Goal: Task Accomplishment & Management: Use online tool/utility

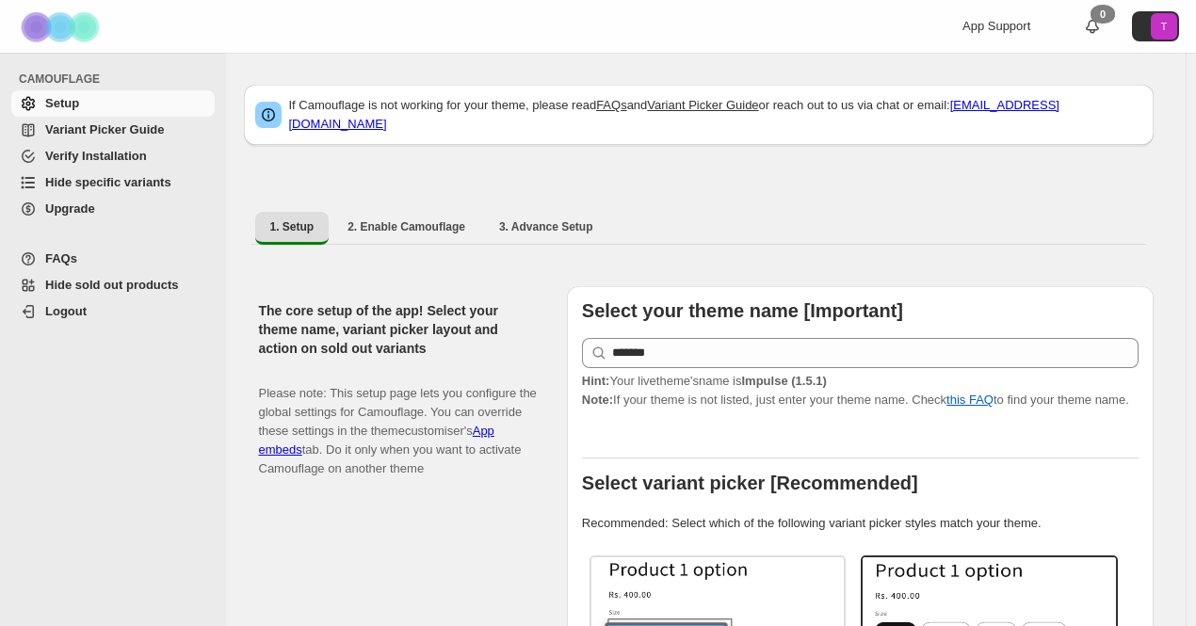
click at [96, 179] on span "Hide specific variants" at bounding box center [108, 182] width 126 height 14
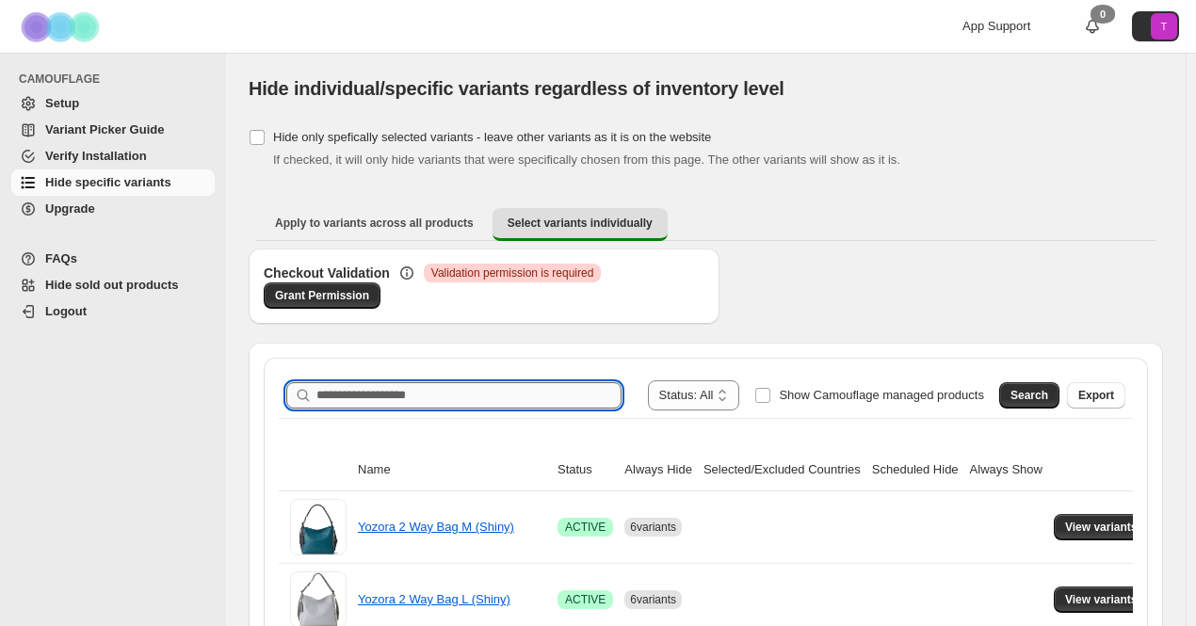
drag, startPoint x: 0, startPoint y: 0, endPoint x: 403, endPoint y: 396, distance: 565.3
click at [403, 396] on input "Search product name" at bounding box center [468, 395] width 305 height 26
paste input "*******"
type input "*******"
click at [1038, 396] on span "Search" at bounding box center [1029, 395] width 38 height 15
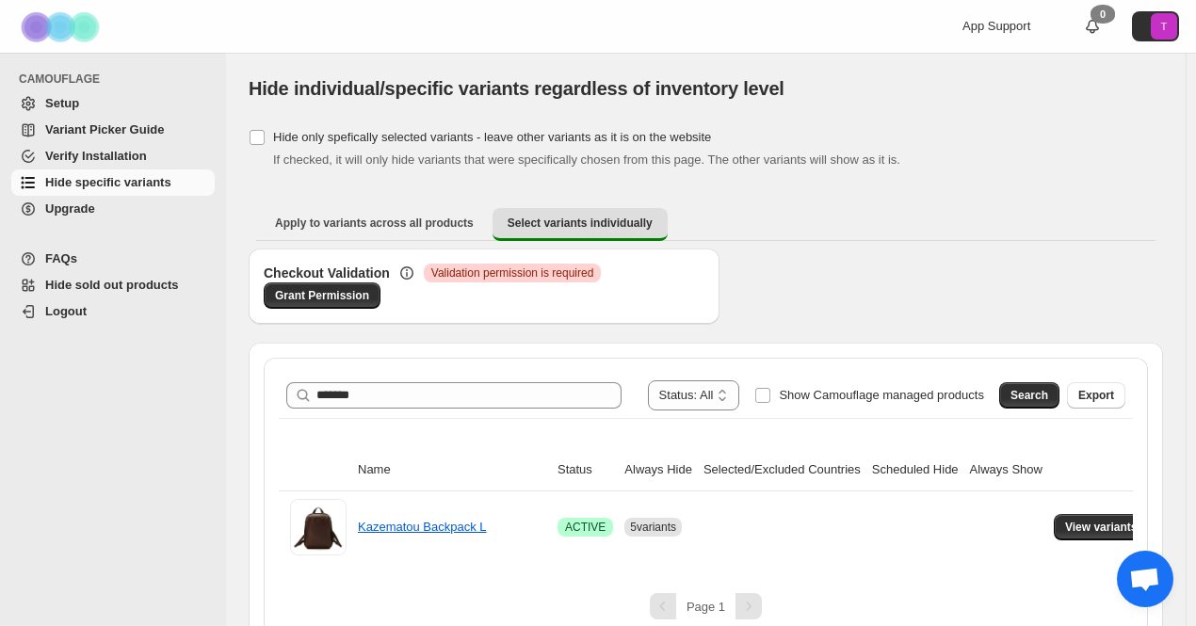
scroll to position [22, 0]
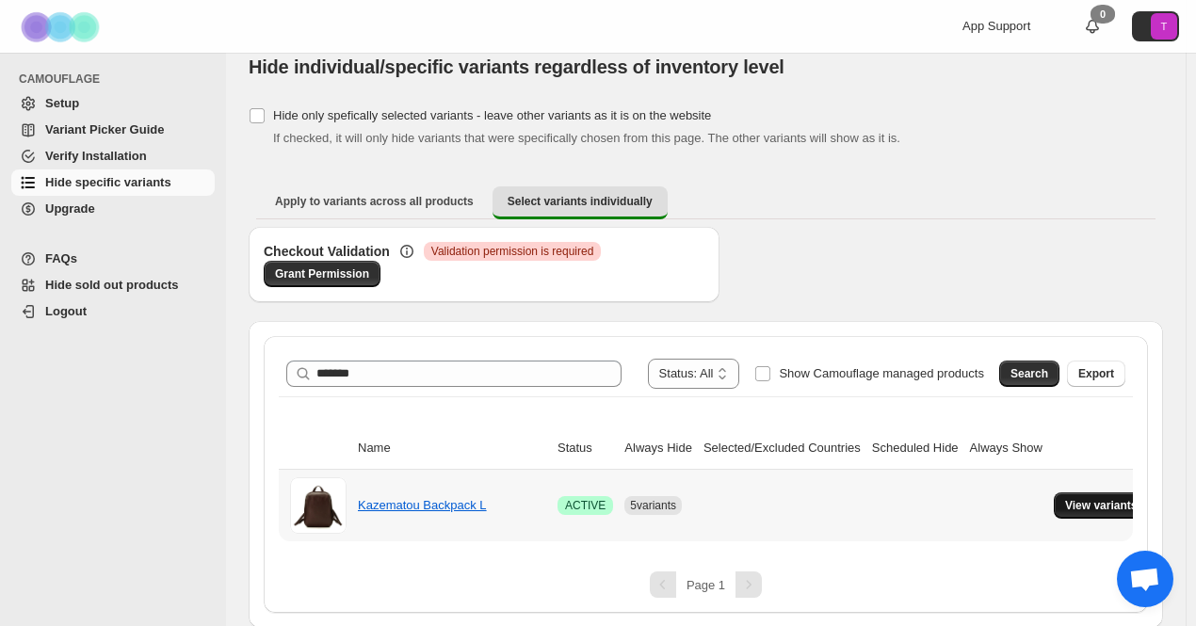
click at [1098, 513] on button "View variants" at bounding box center [1101, 505] width 95 height 26
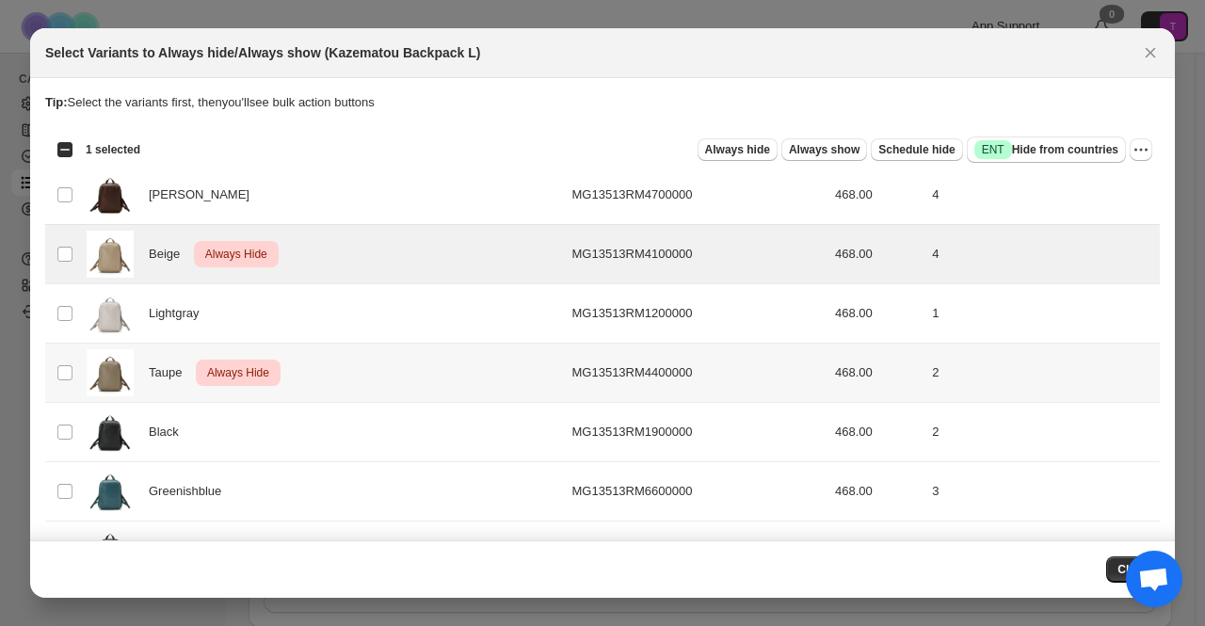
scroll to position [225, 0]
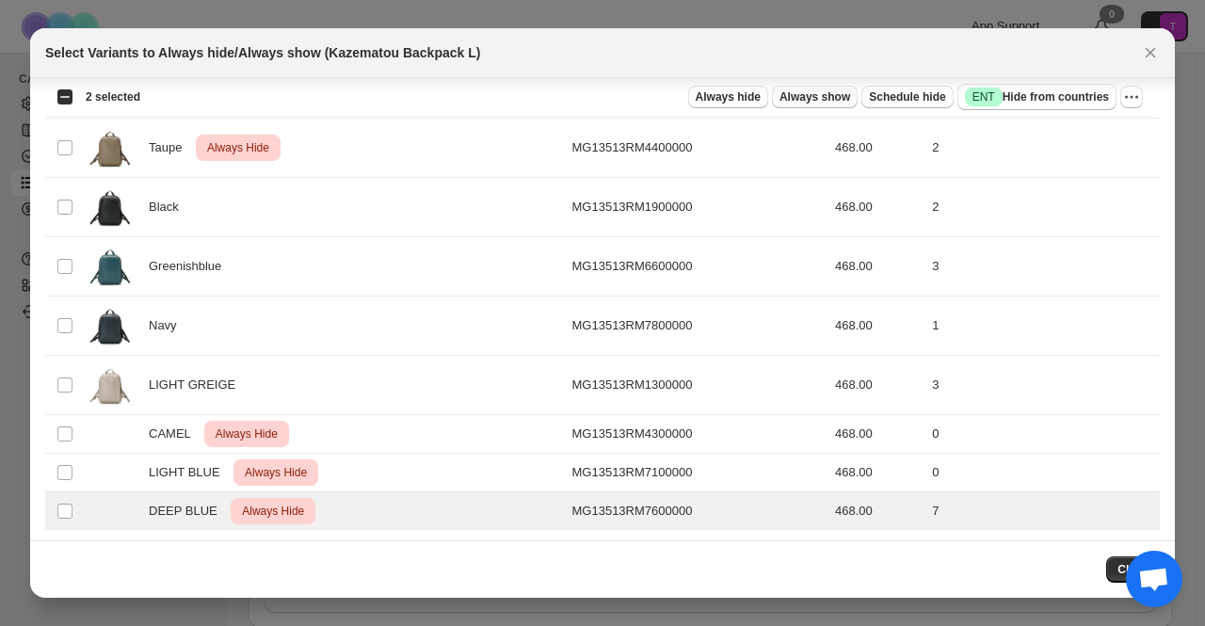
click at [850, 98] on span "Always show" at bounding box center [815, 96] width 71 height 15
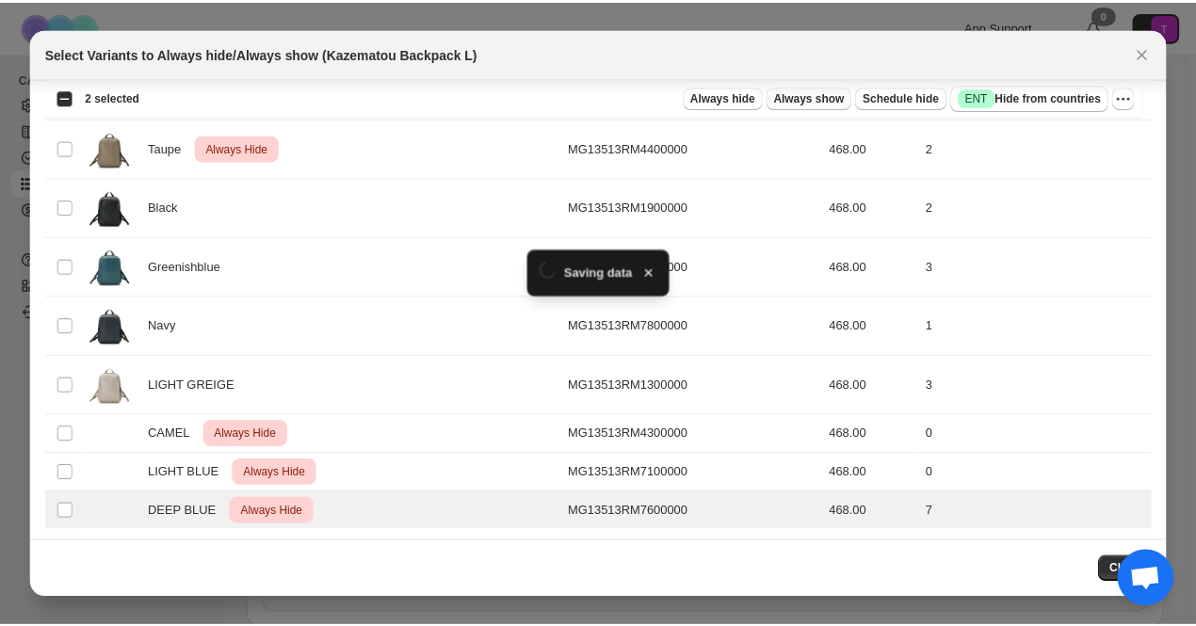
scroll to position [22, 0]
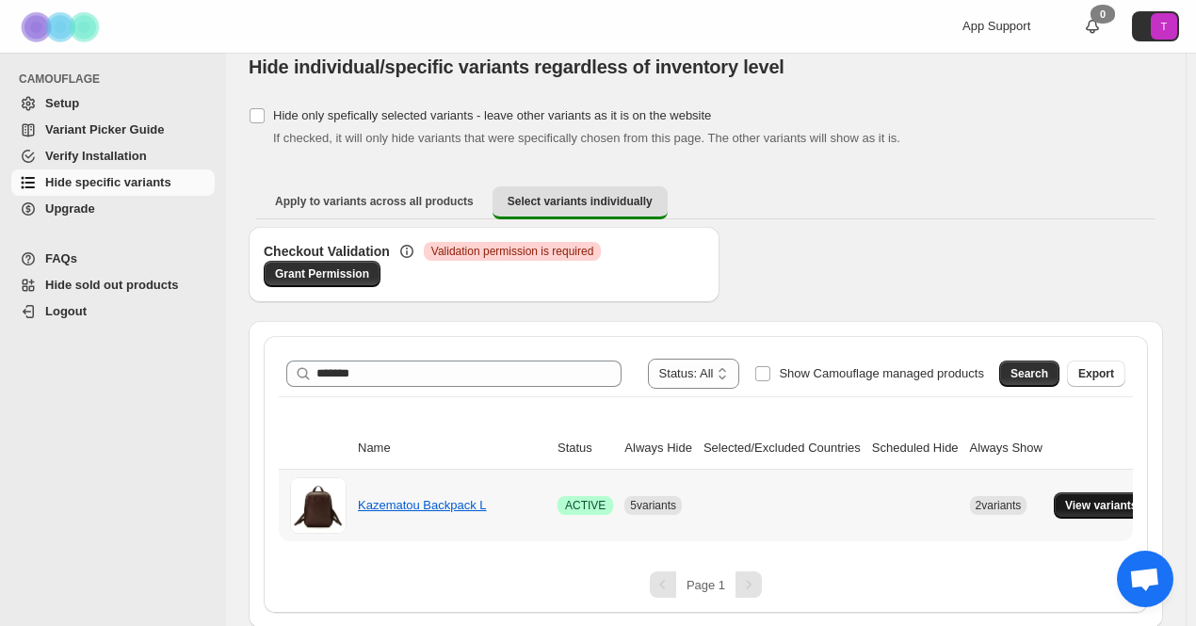
click at [1066, 508] on span "View variants" at bounding box center [1101, 505] width 73 height 15
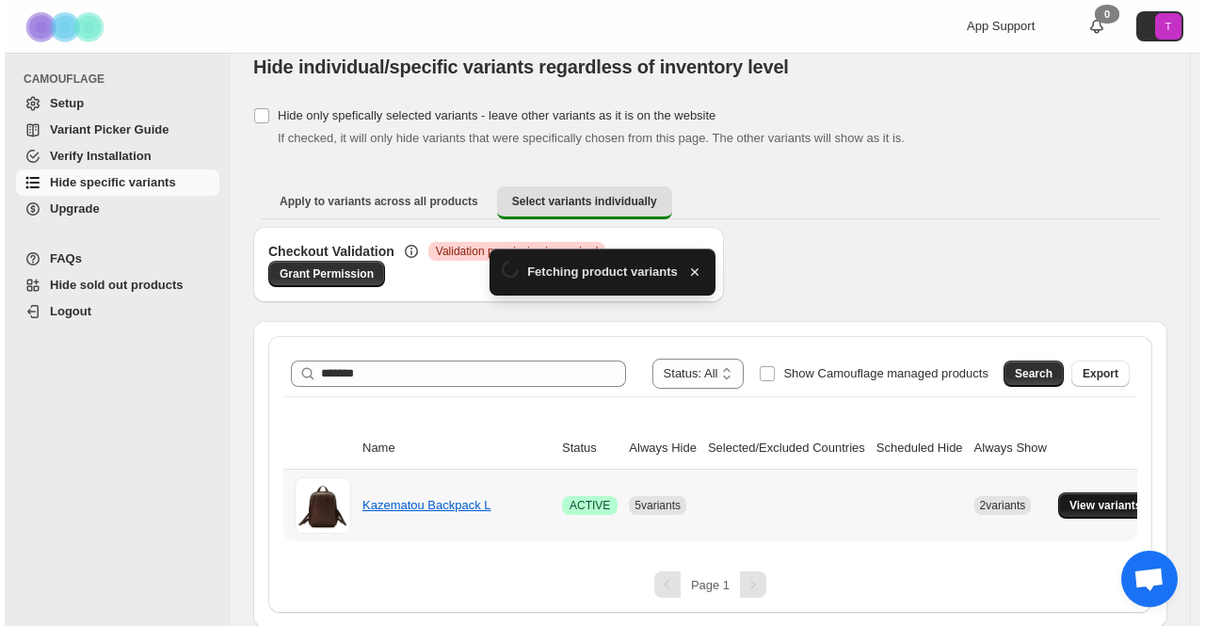
scroll to position [0, 0]
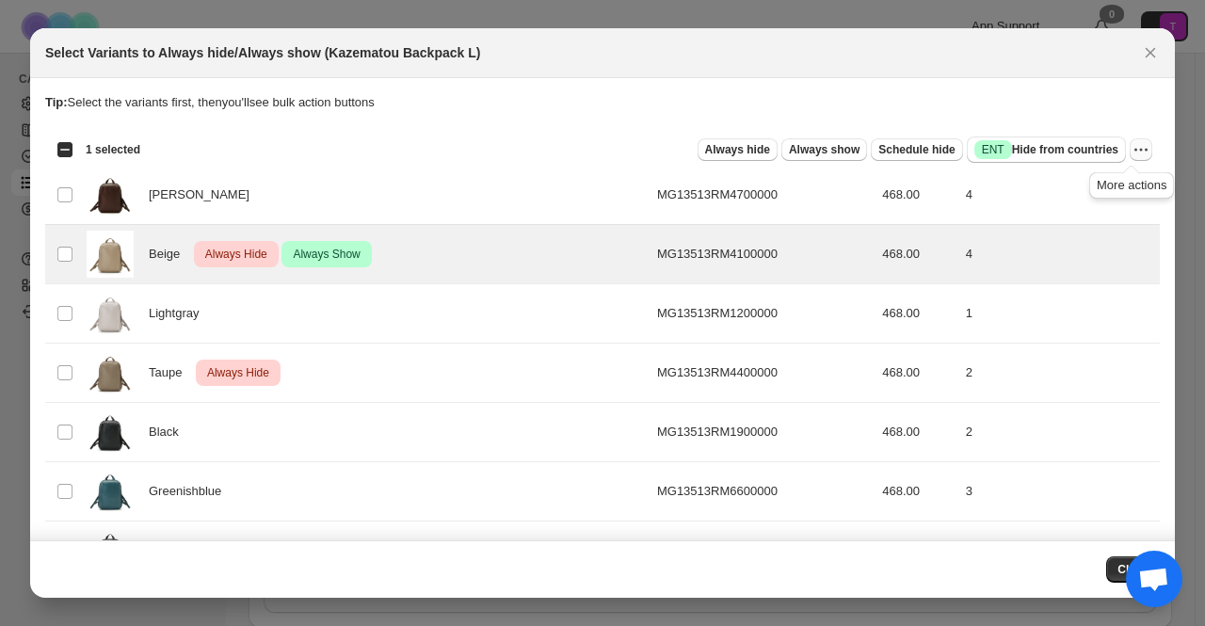
click at [1137, 151] on icon "More actions" at bounding box center [1141, 149] width 19 height 19
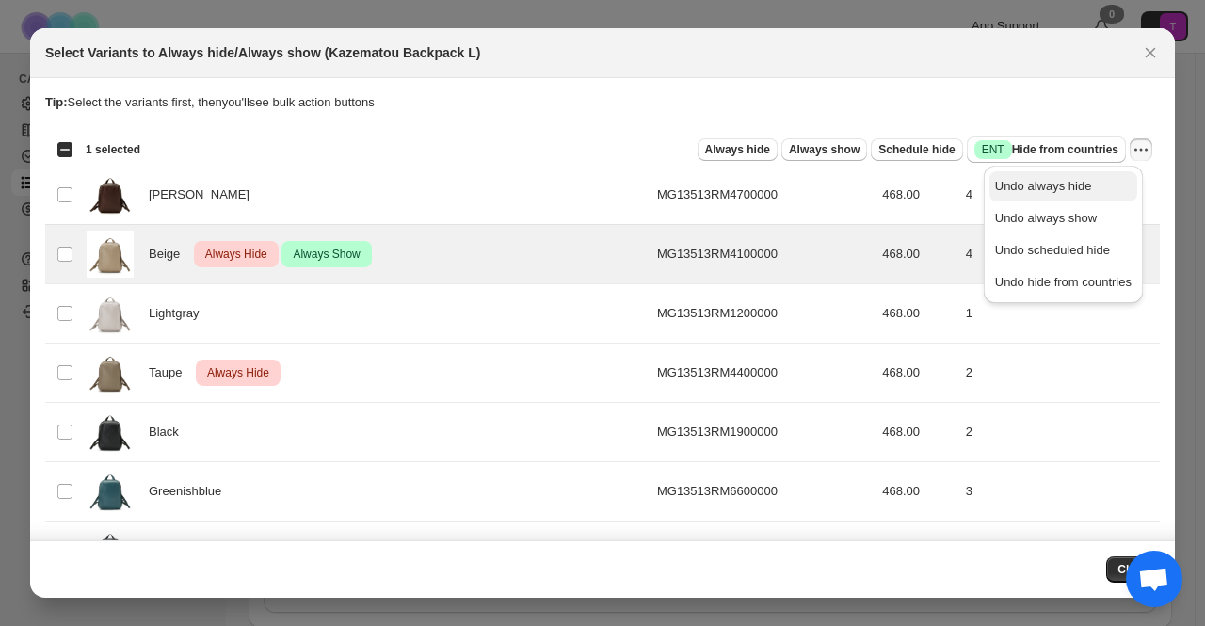
click at [1082, 191] on span "Undo always hide" at bounding box center [1043, 186] width 97 height 14
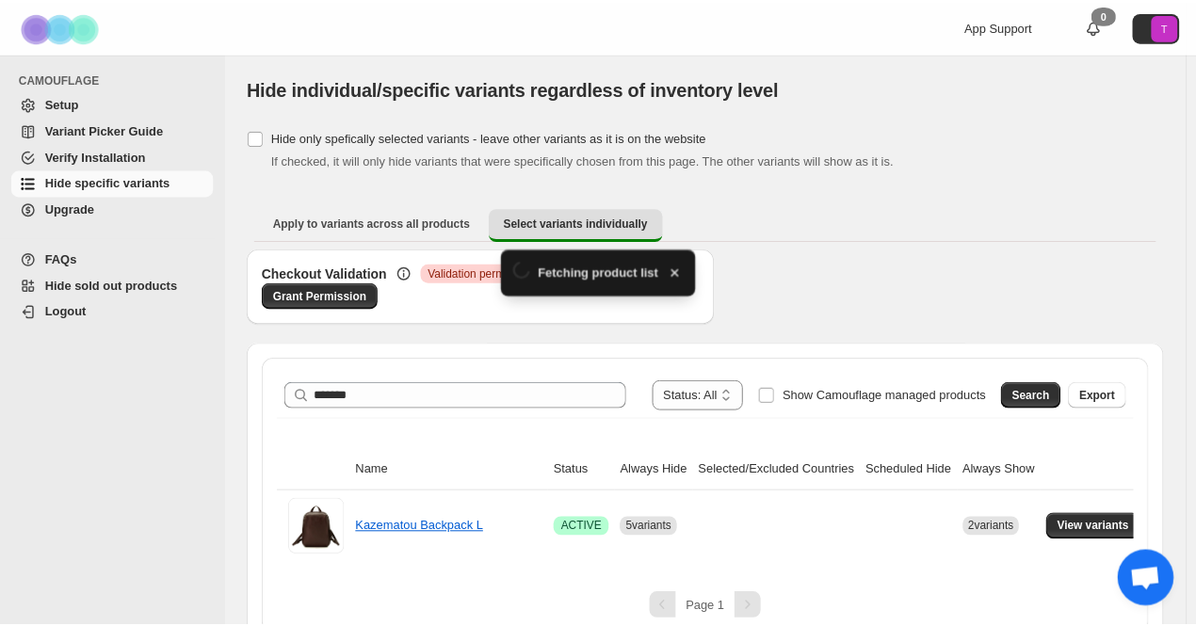
scroll to position [22, 0]
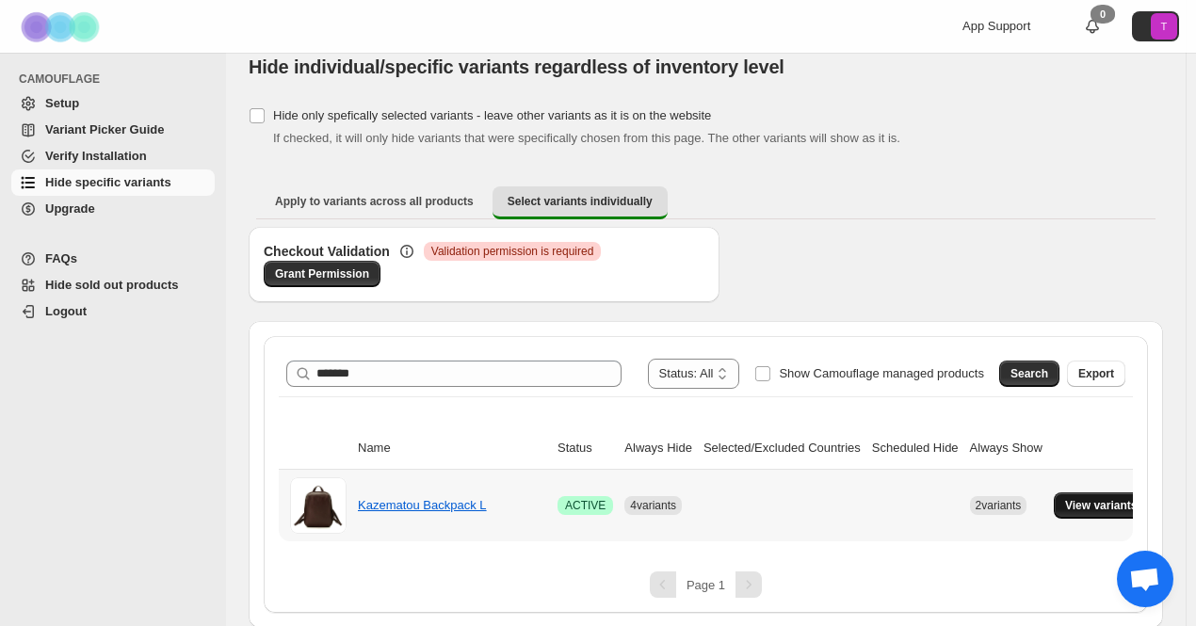
click at [1121, 494] on button "View variants" at bounding box center [1101, 505] width 95 height 26
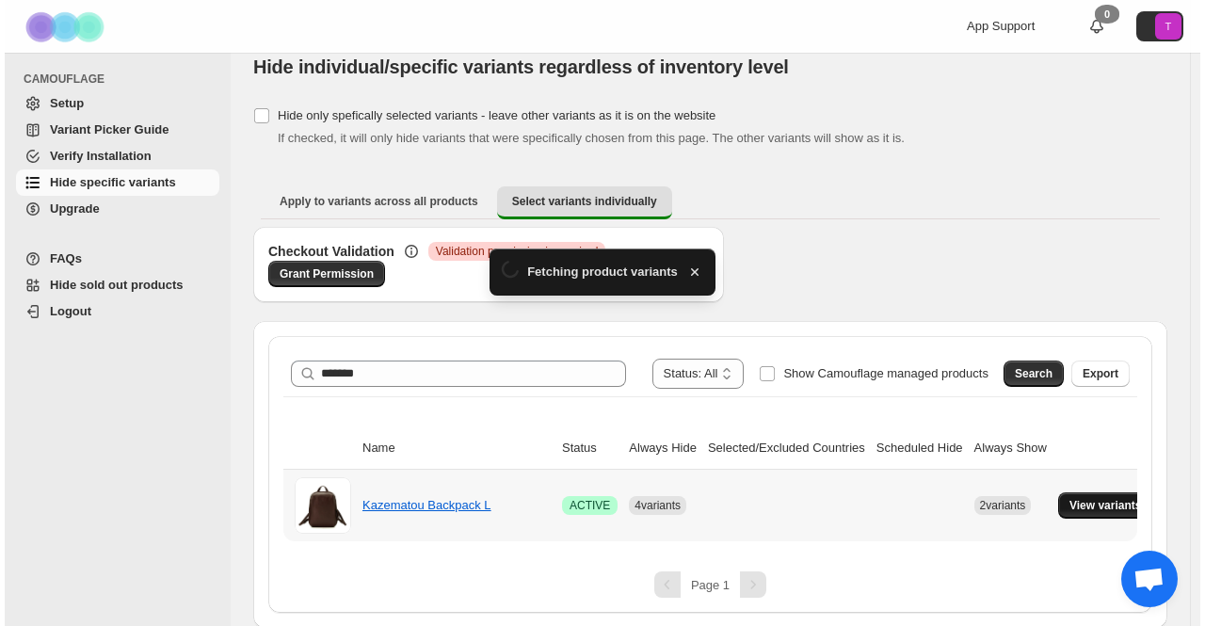
scroll to position [0, 0]
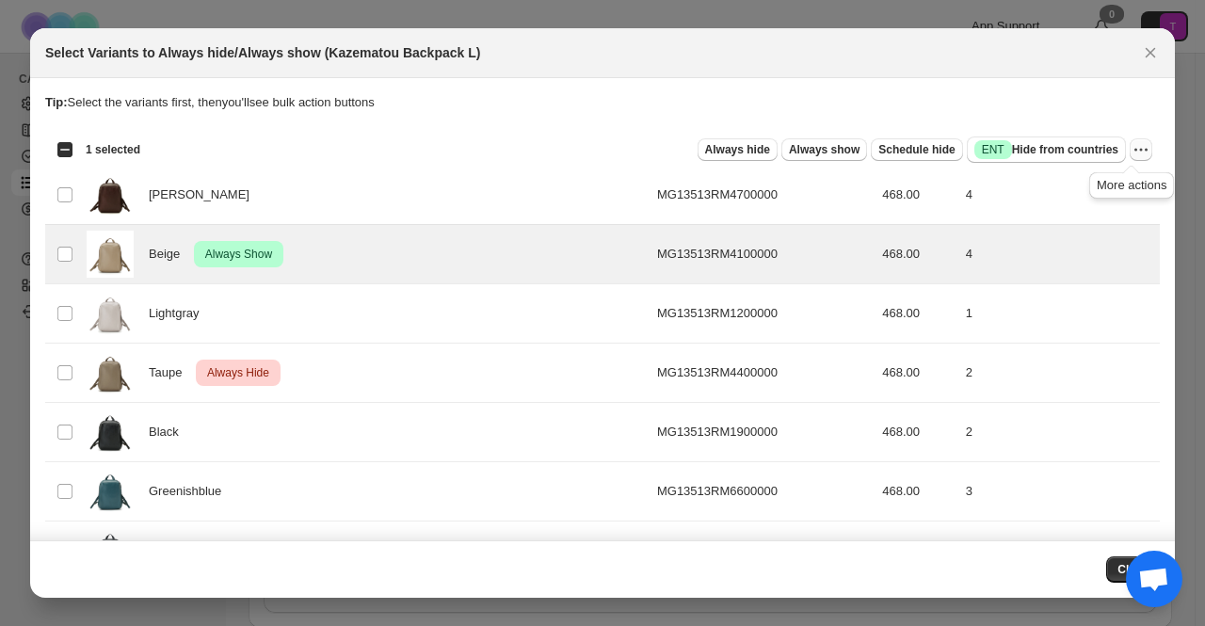
click at [1132, 146] on icon "More actions" at bounding box center [1141, 149] width 19 height 19
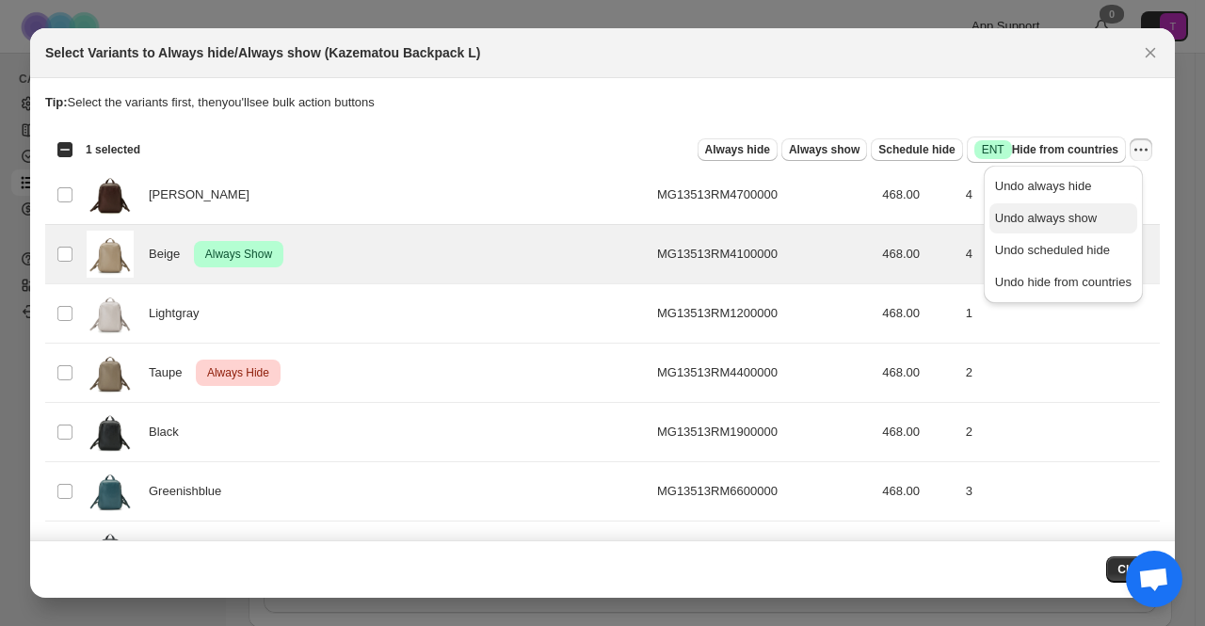
click at [1053, 219] on span "Undo always show" at bounding box center [1046, 218] width 102 height 14
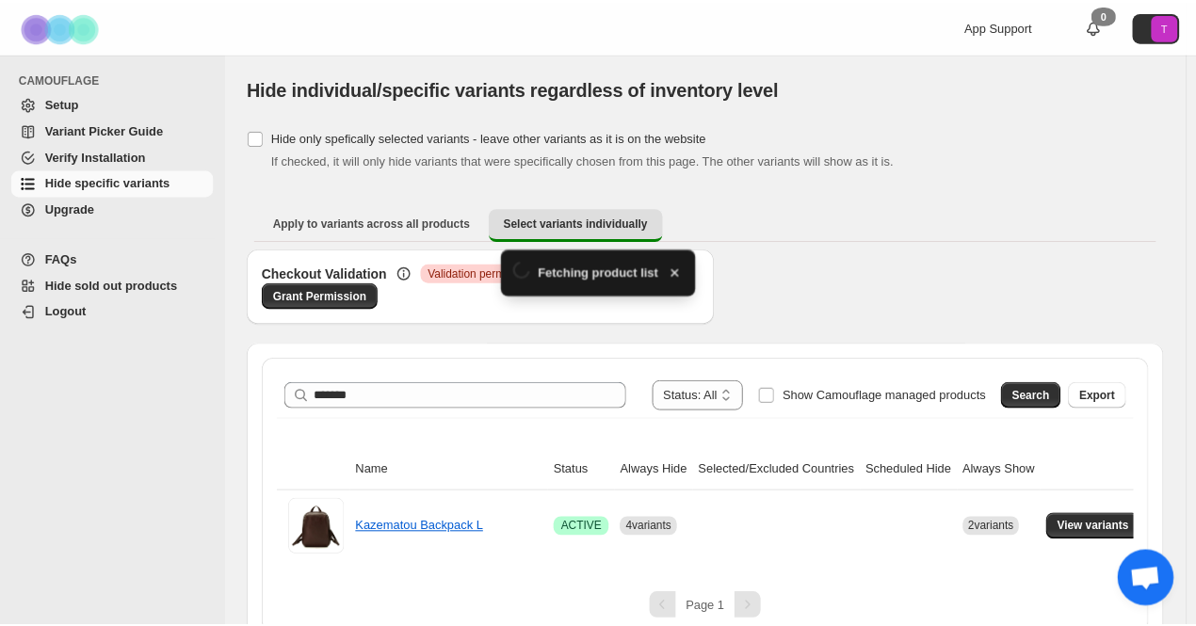
scroll to position [22, 0]
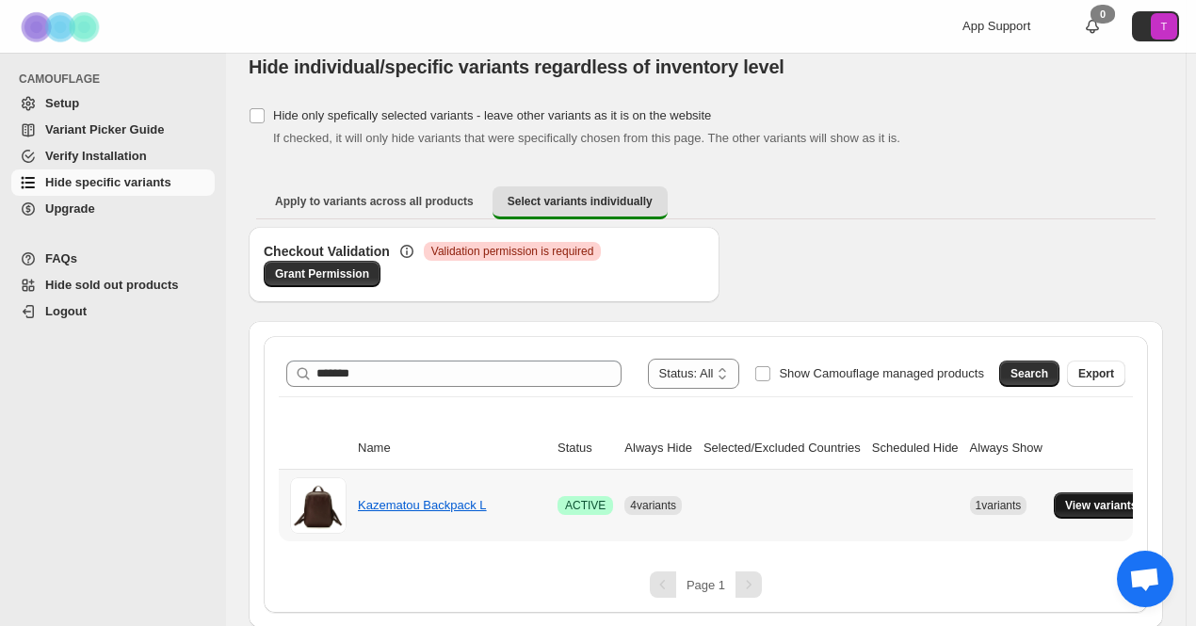
click at [1101, 502] on span "View variants" at bounding box center [1101, 505] width 73 height 15
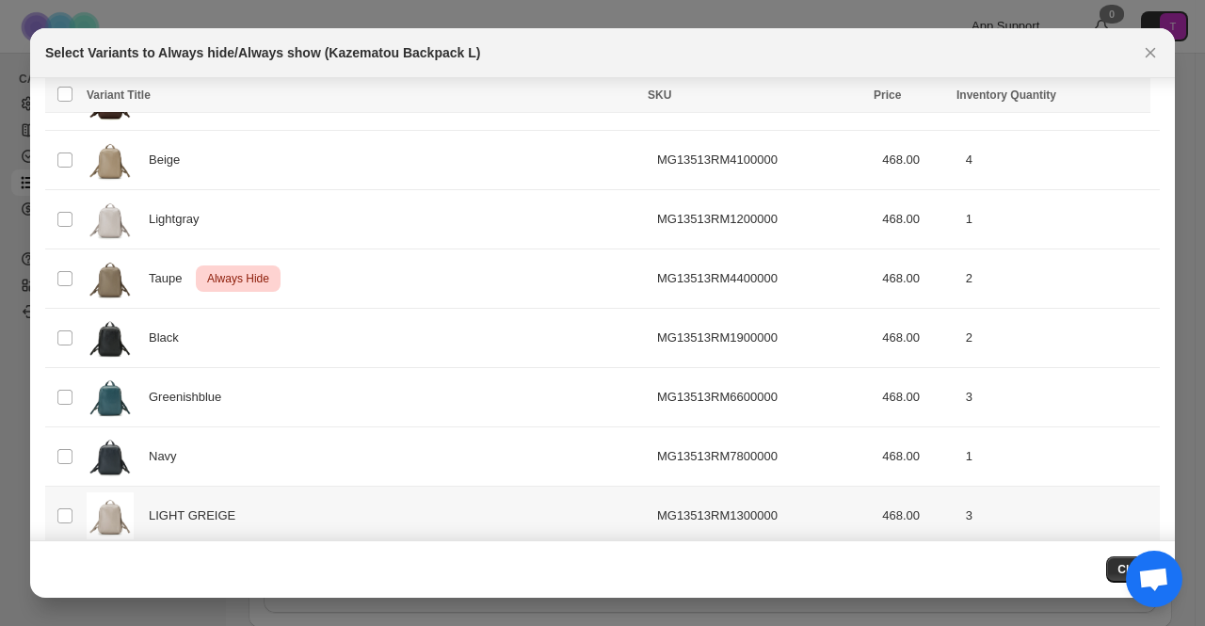
scroll to position [225, 0]
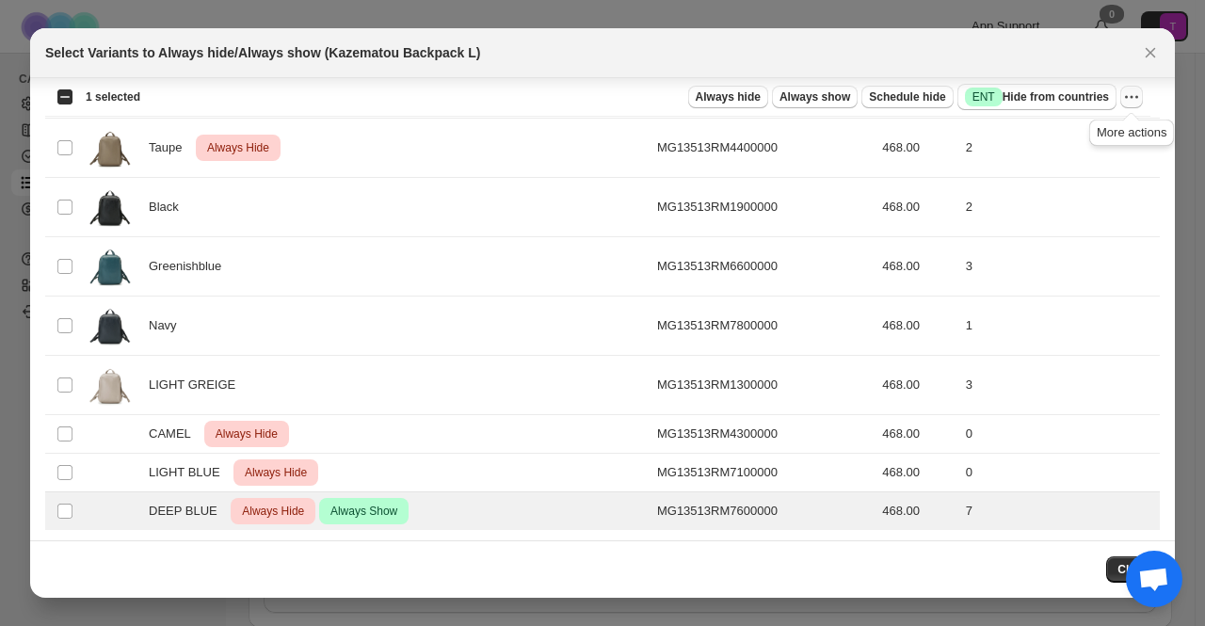
click at [1136, 95] on icon "More actions" at bounding box center [1131, 97] width 19 height 19
click at [1094, 135] on span "Undo always hide" at bounding box center [1063, 133] width 137 height 19
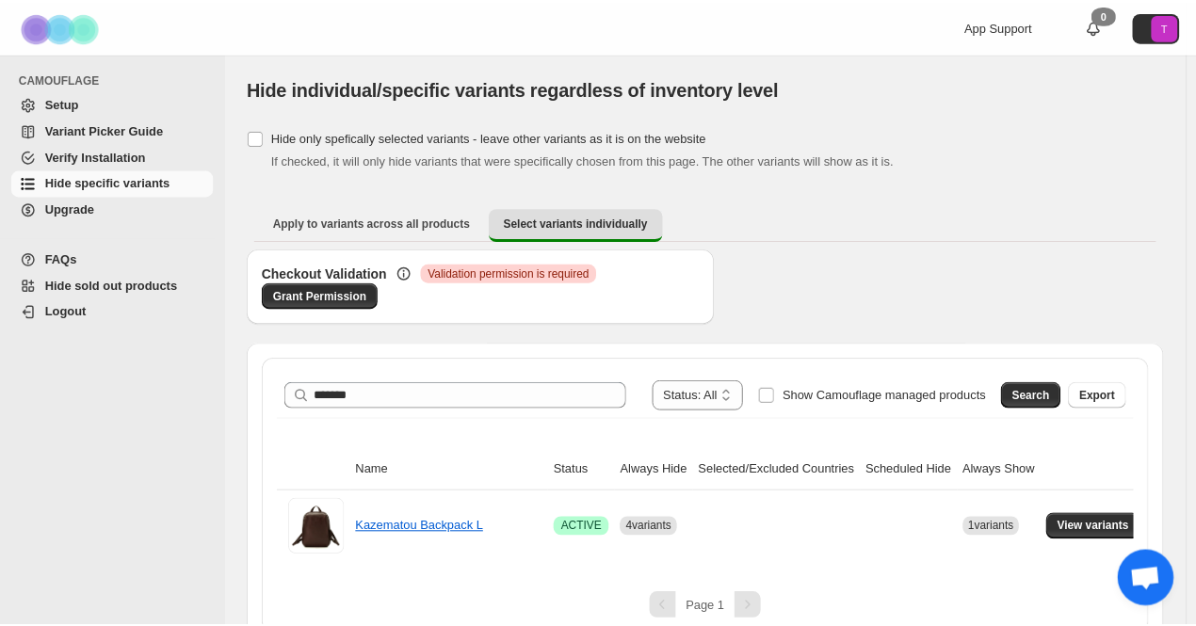
scroll to position [22, 0]
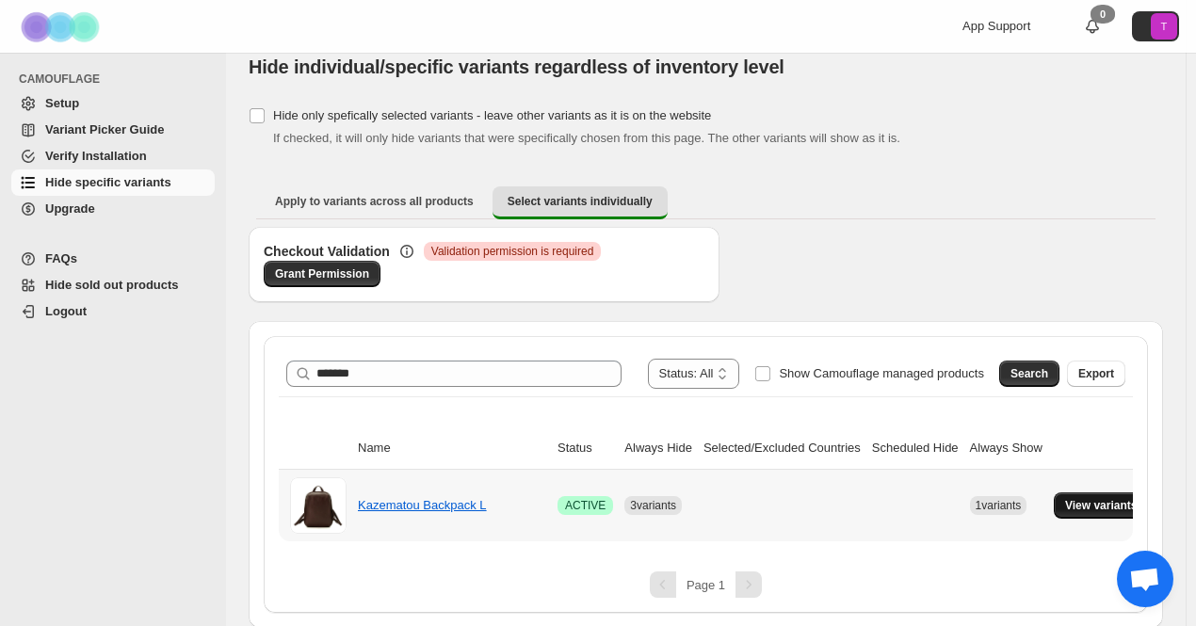
click at [1101, 513] on button "View variants" at bounding box center [1101, 505] width 95 height 26
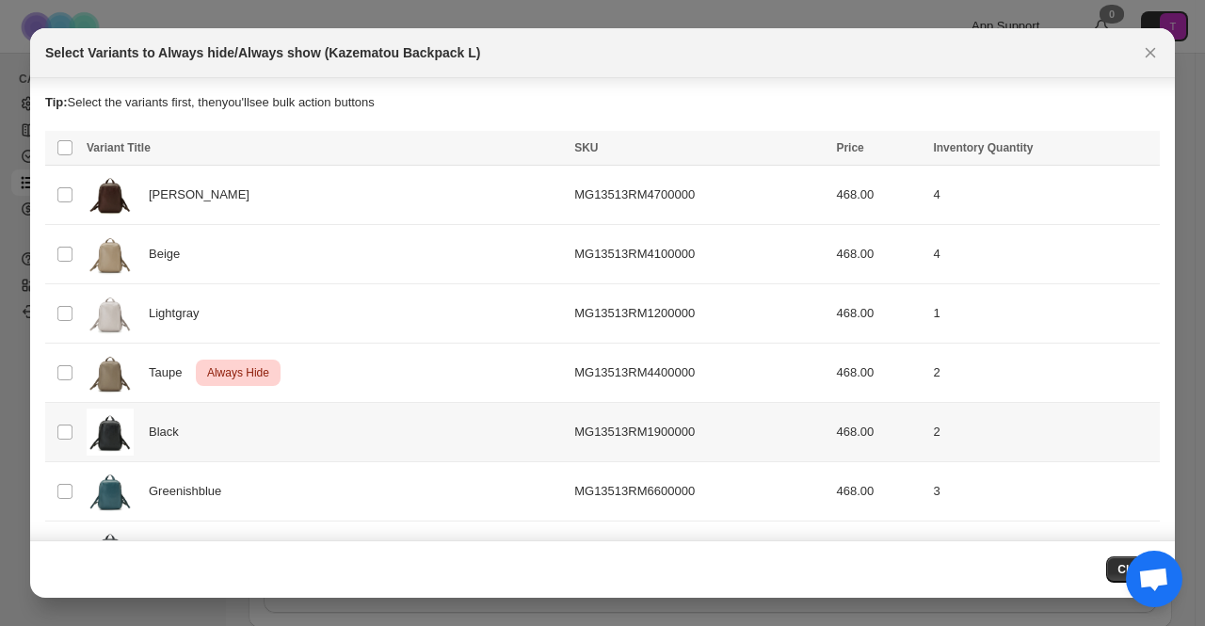
scroll to position [225, 0]
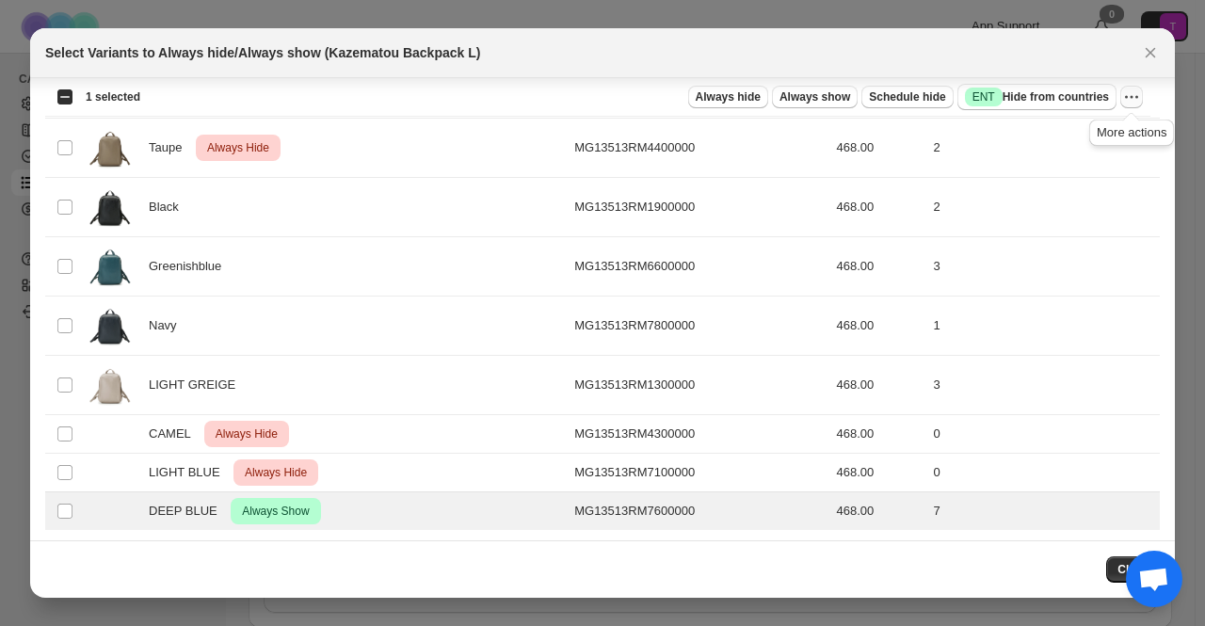
click at [1138, 99] on icon "More actions" at bounding box center [1131, 97] width 19 height 19
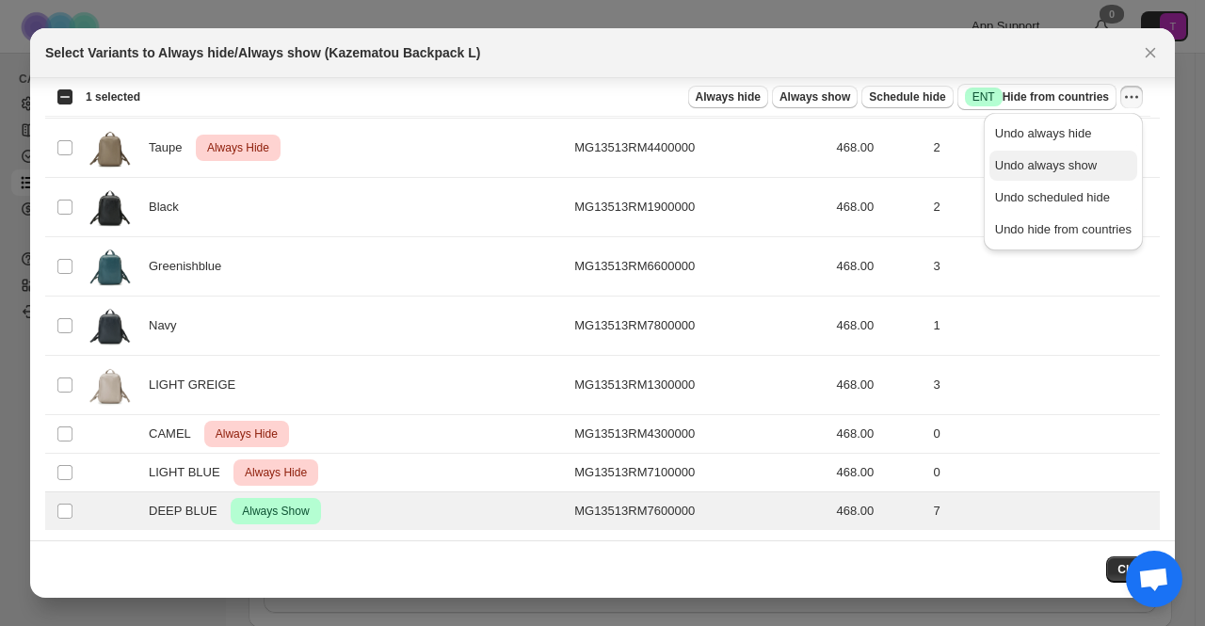
click at [1085, 166] on span "Undo always show" at bounding box center [1046, 165] width 102 height 14
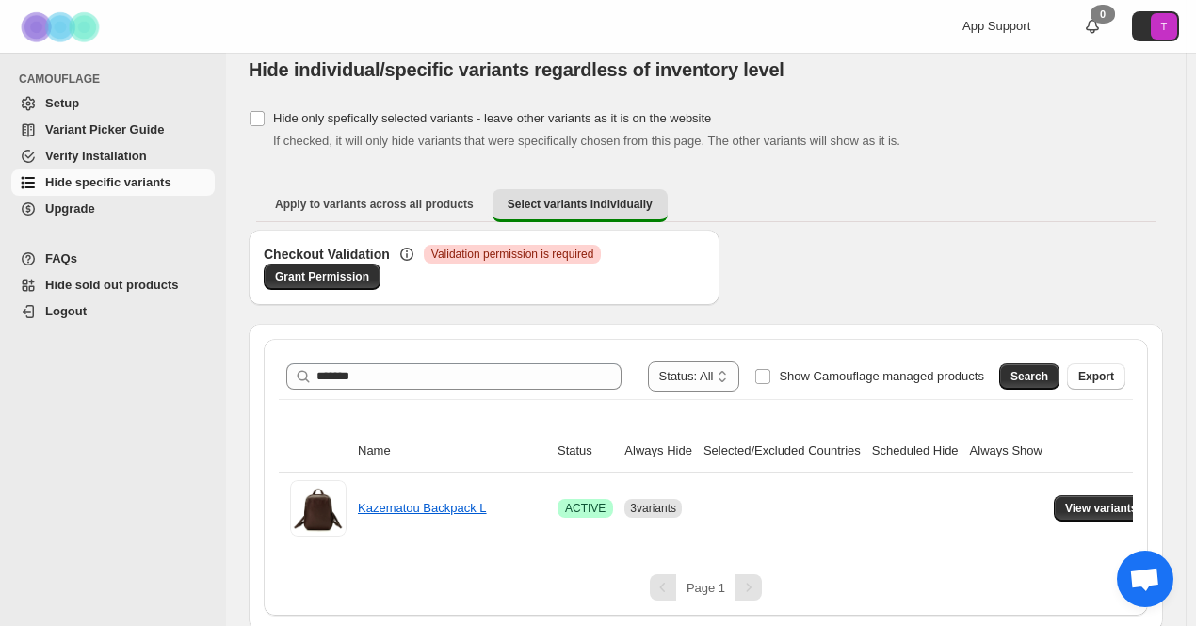
scroll to position [22, 0]
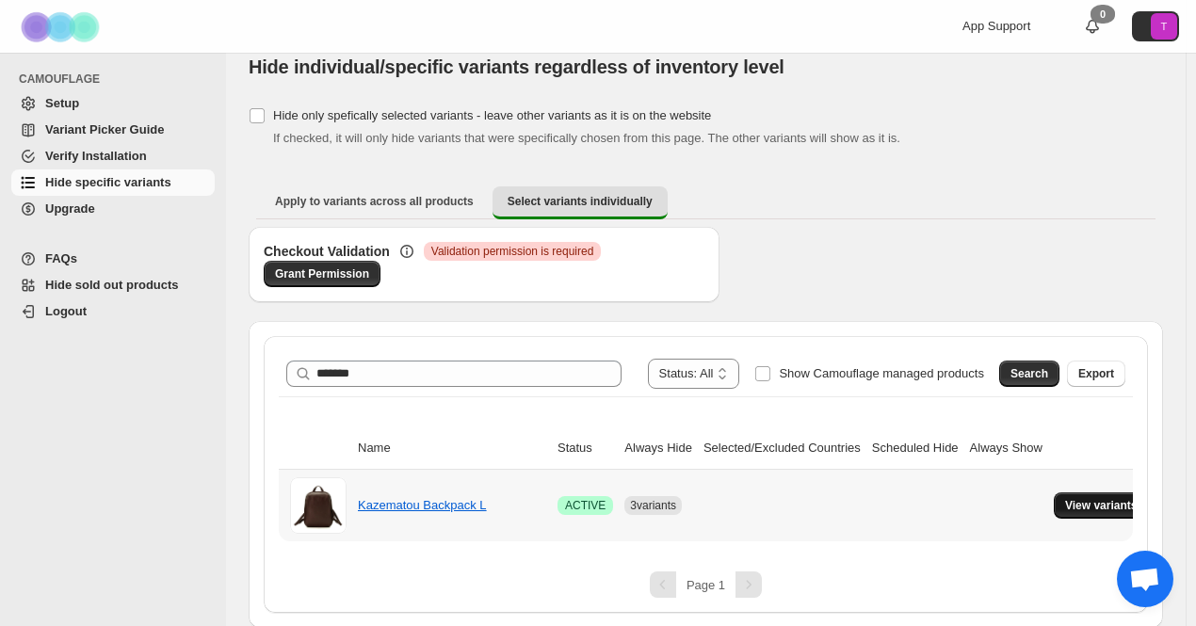
click at [1106, 505] on span "View variants" at bounding box center [1101, 505] width 73 height 15
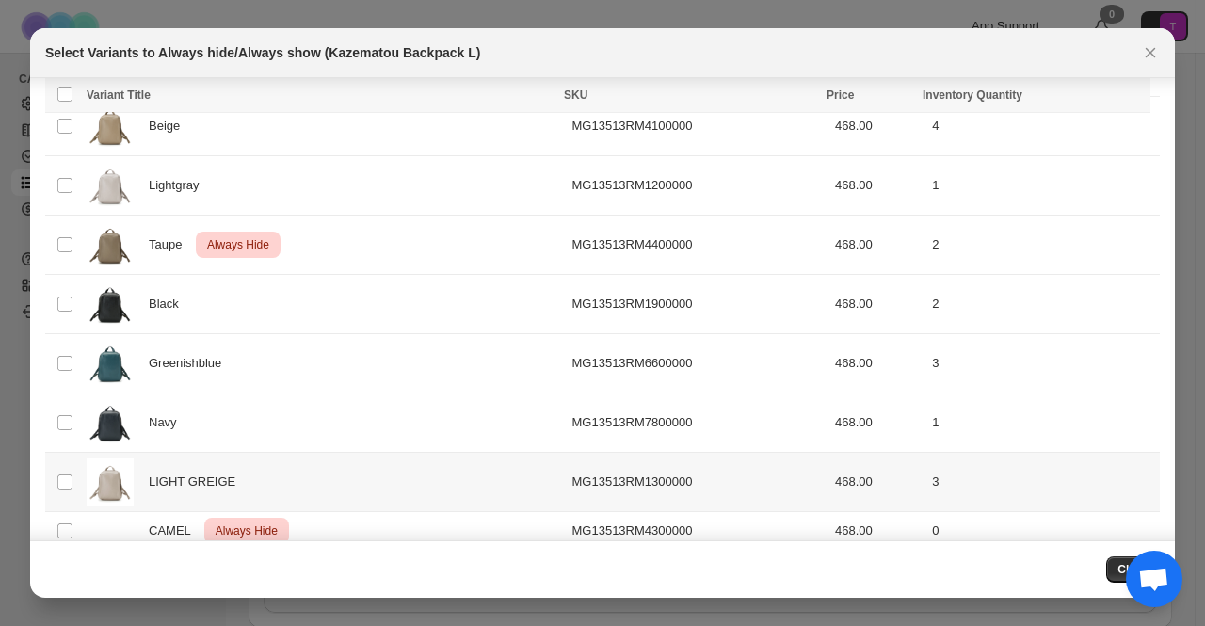
scroll to position [218, 0]
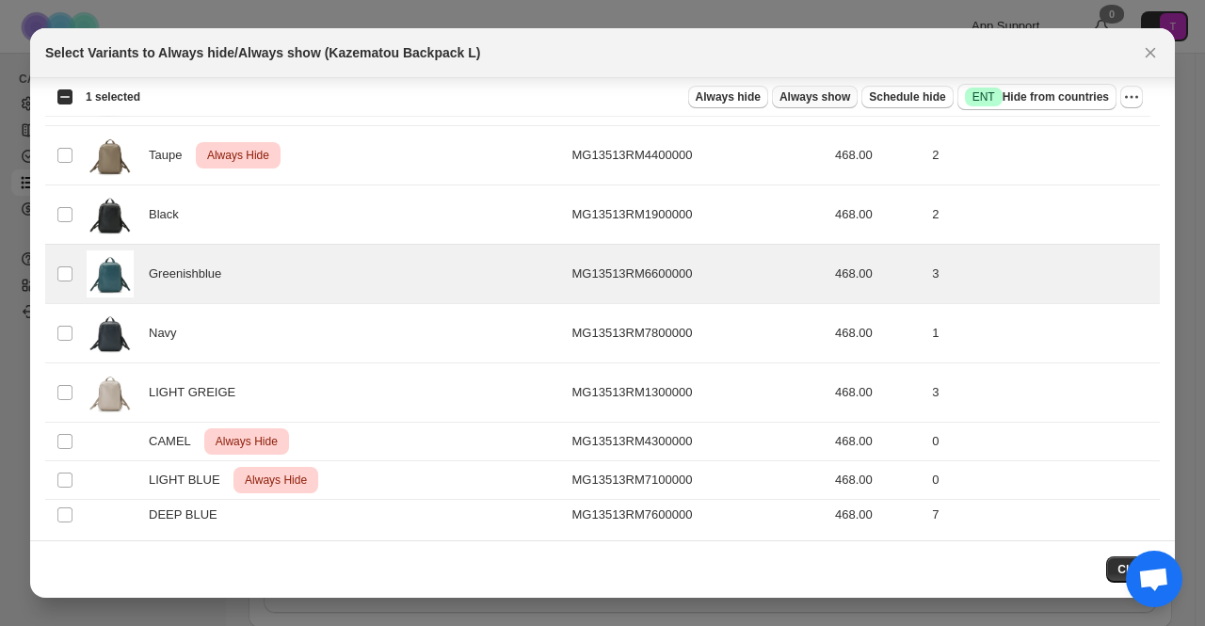
click at [821, 94] on span "Always show" at bounding box center [815, 96] width 71 height 15
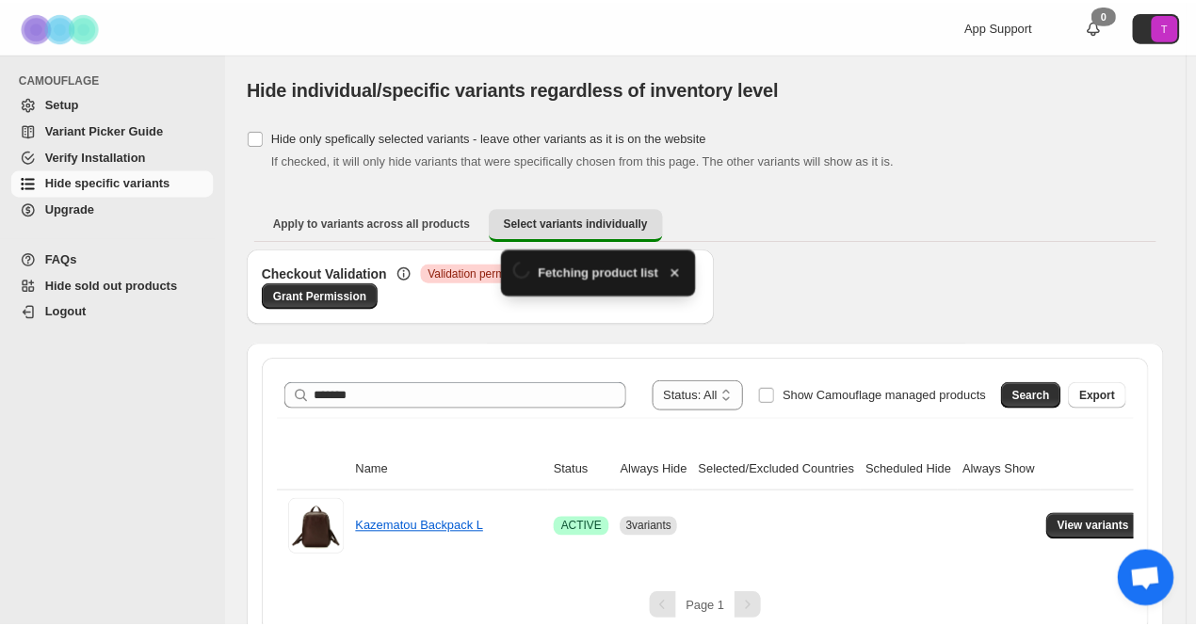
scroll to position [22, 0]
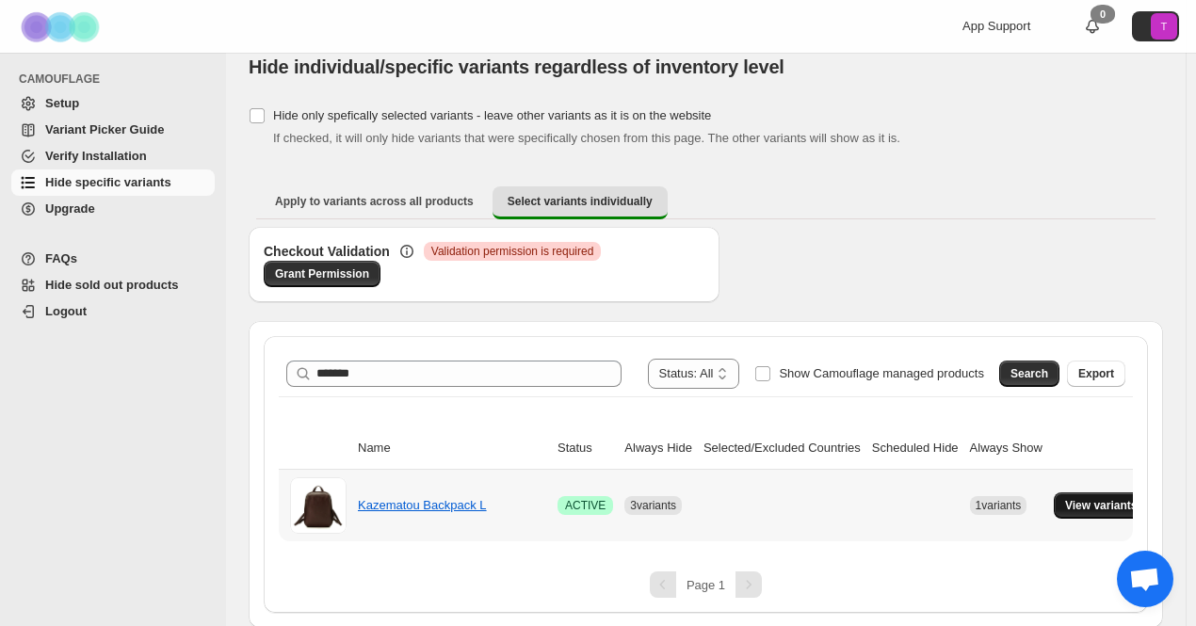
click at [1065, 506] on span "View variants" at bounding box center [1101, 505] width 73 height 15
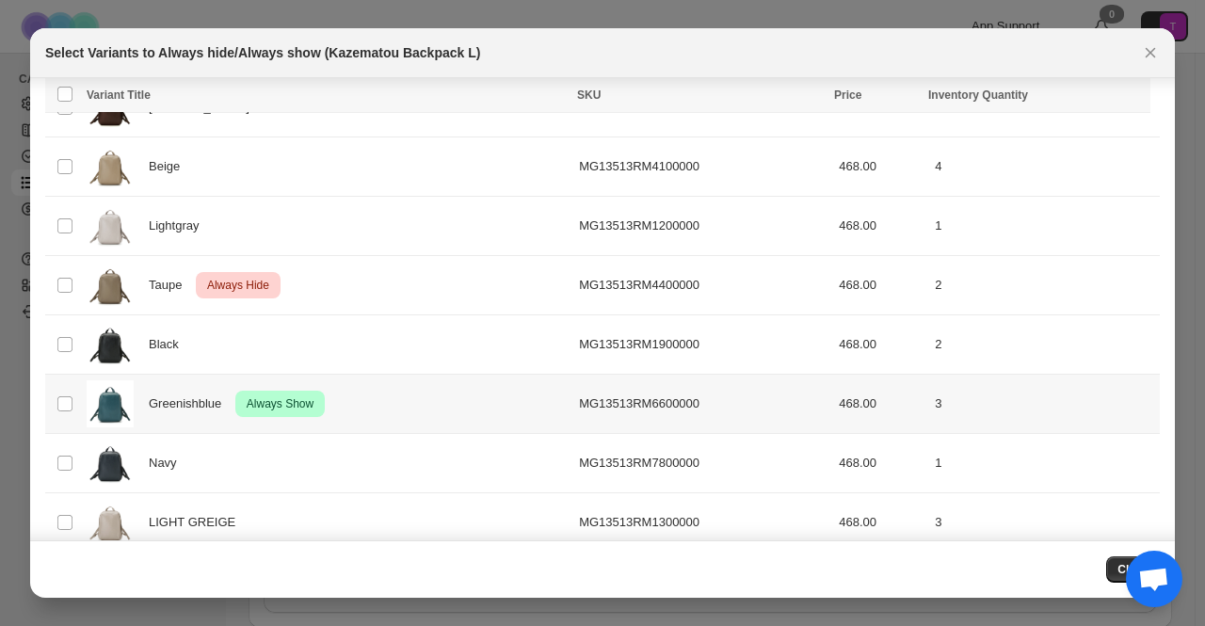
scroll to position [128, 0]
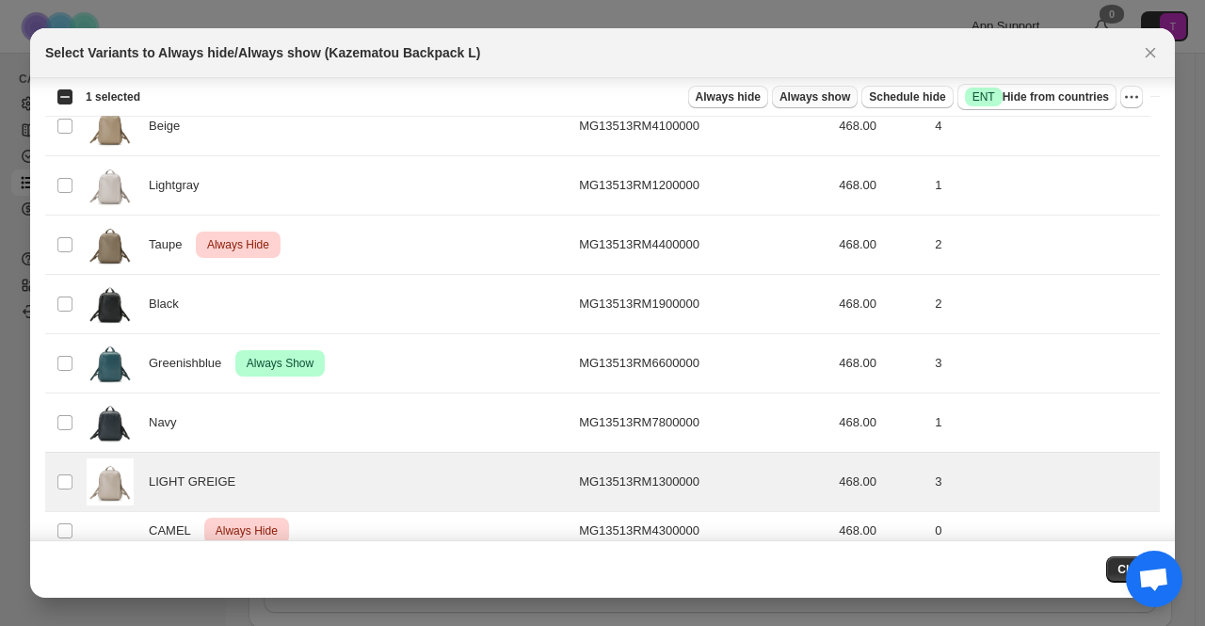
click at [805, 92] on span "Always show" at bounding box center [815, 96] width 71 height 15
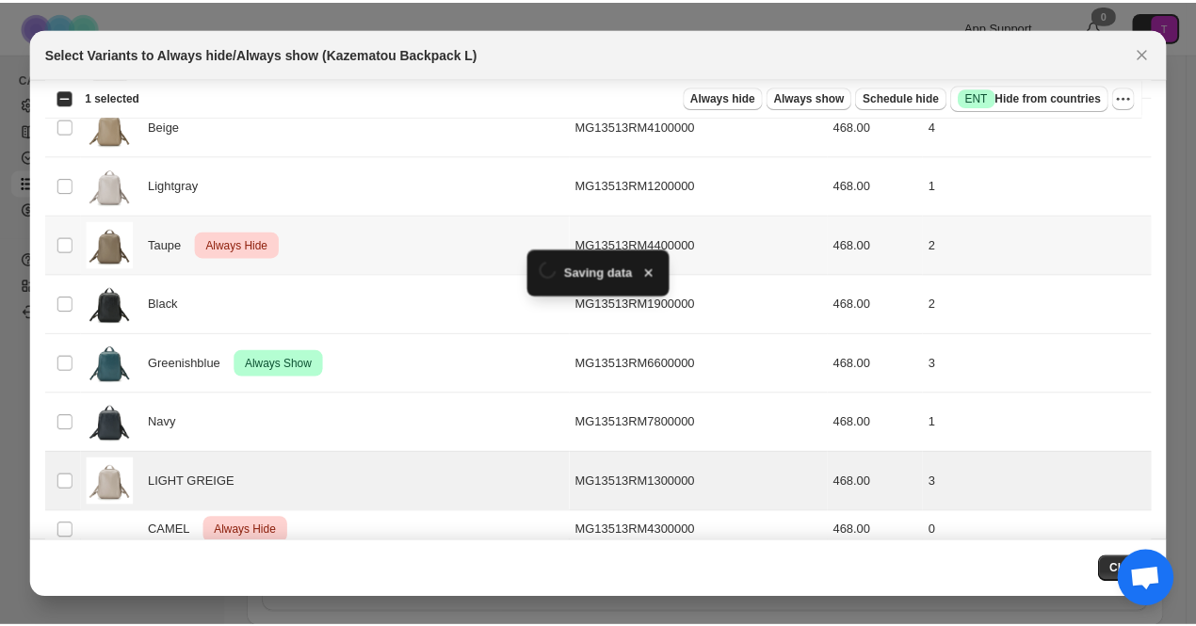
scroll to position [22, 0]
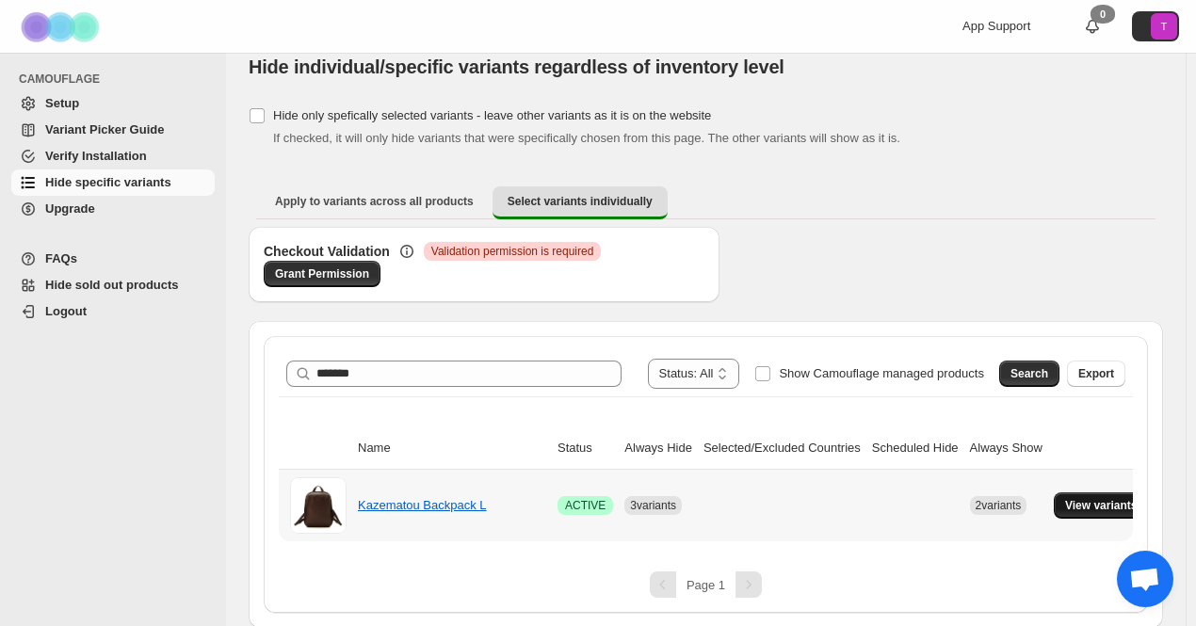
click at [1072, 504] on span "View variants" at bounding box center [1101, 505] width 73 height 15
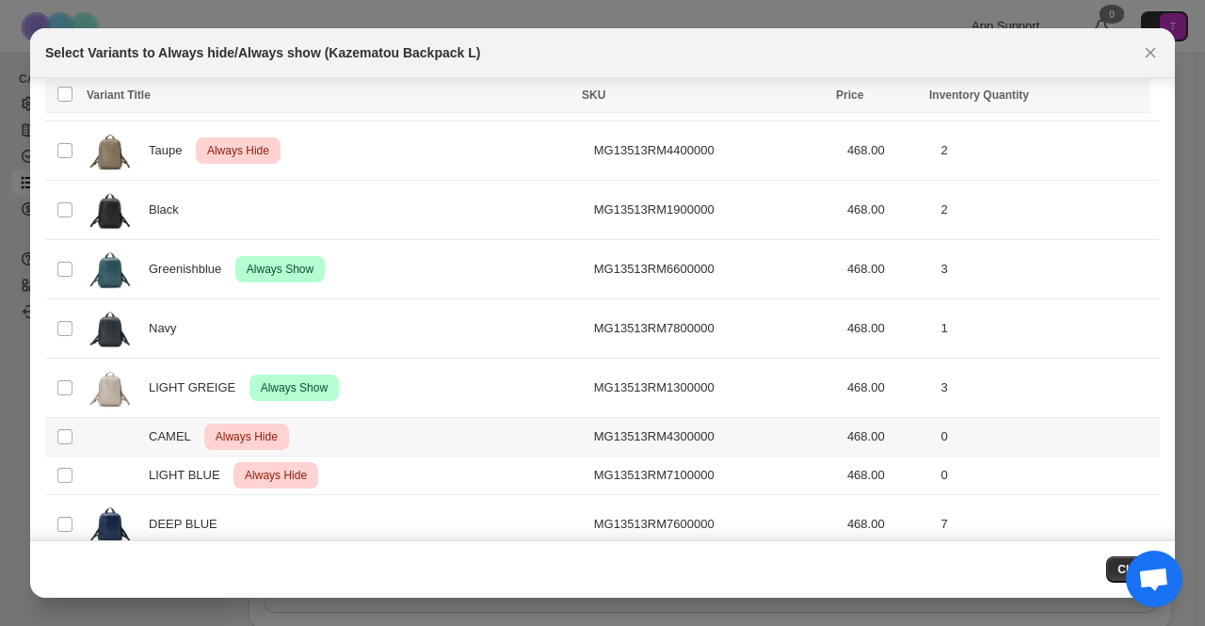
scroll to position [246, 0]
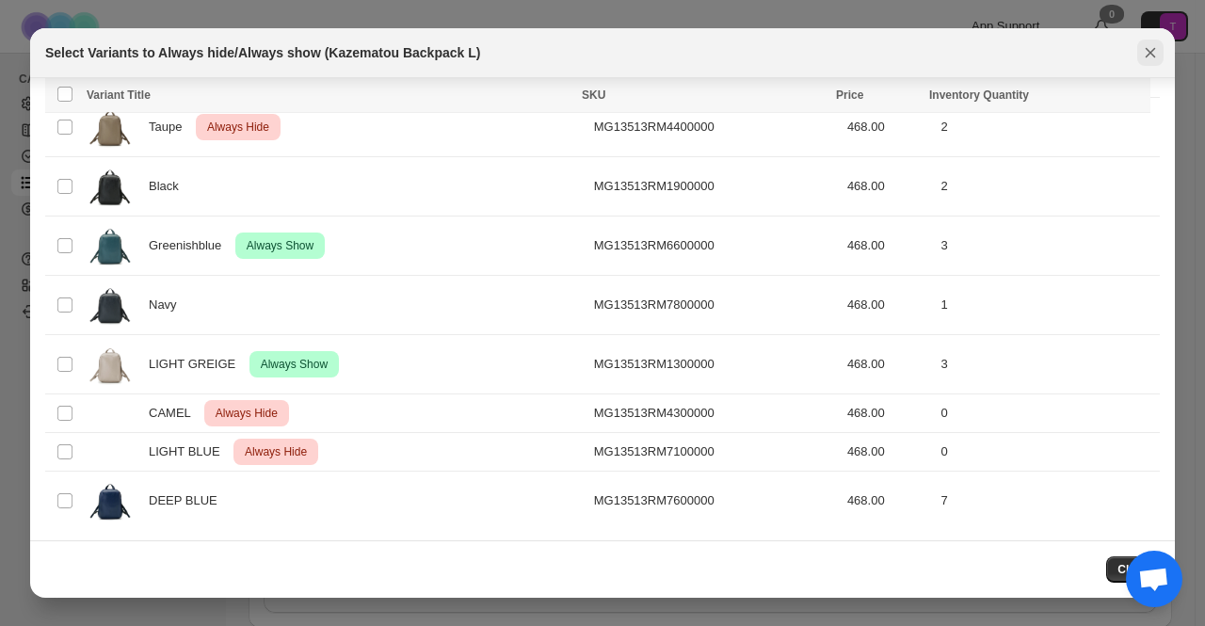
click at [1156, 57] on icon "Close" at bounding box center [1150, 52] width 19 height 19
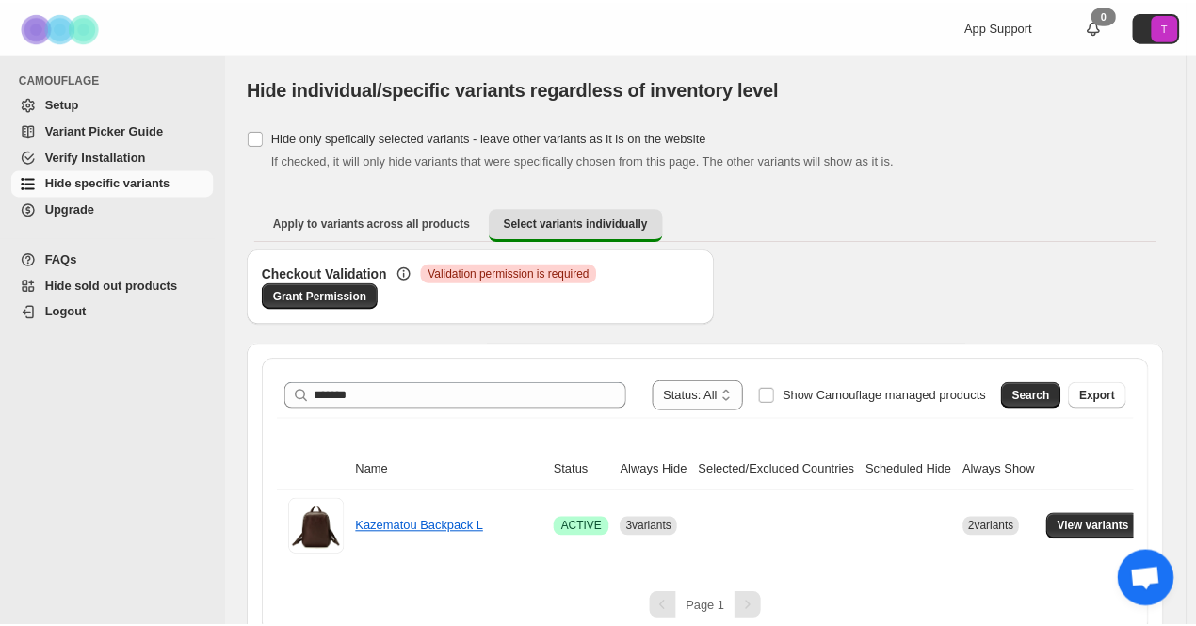
scroll to position [22, 0]
